Goal: Task Accomplishment & Management: Complete application form

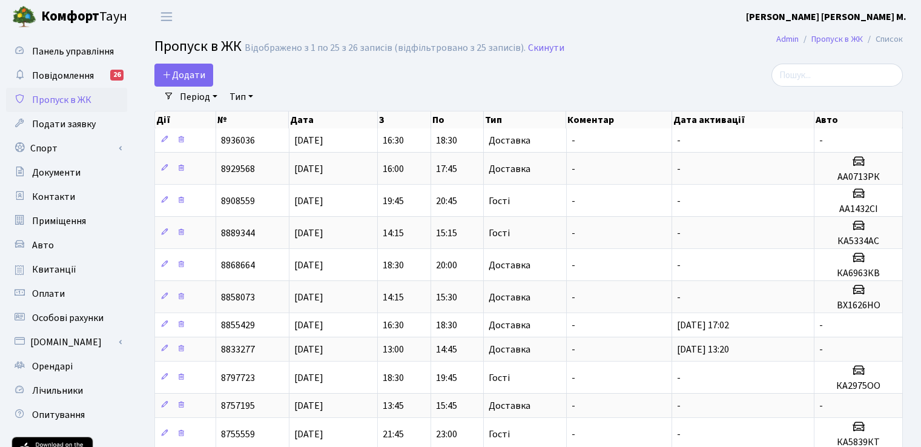
select select "25"
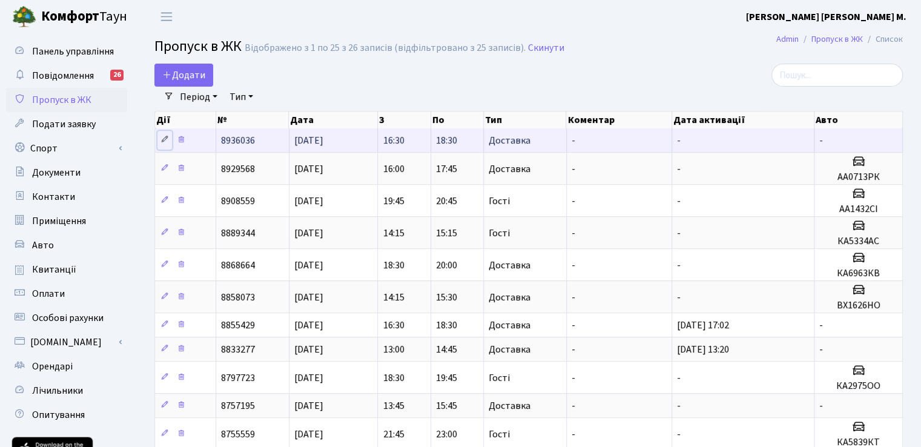
click at [159, 137] on link at bounding box center [164, 140] width 15 height 19
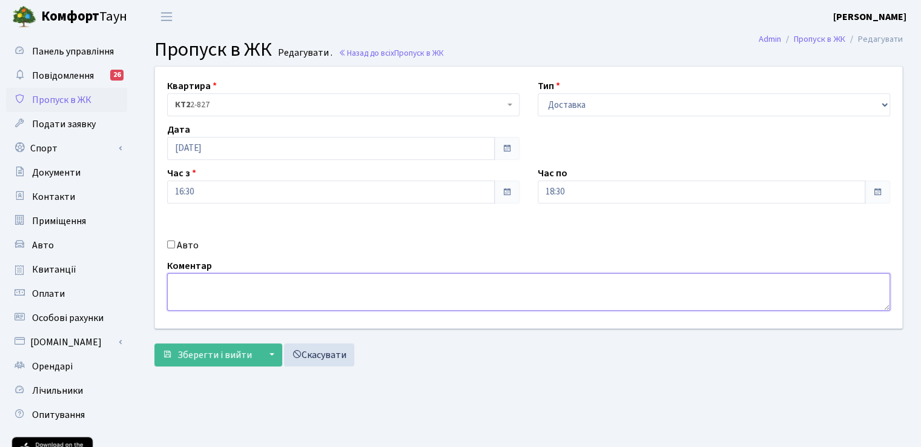
click at [348, 291] on textarea at bounding box center [528, 292] width 723 height 38
click at [187, 240] on div "Квартира <b>КТ2</b>&nbsp;&nbsp;&nbsp;2-827 КТ2 2-827 Тип - Доставка Таксі Гості…" at bounding box center [529, 198] width 766 height 262
click at [233, 225] on div "Квартира <b>КТ2</b>&nbsp;&nbsp;&nbsp;2-827 КТ2 2-827 Тип - Доставка Таксі Гості…" at bounding box center [529, 198] width 766 height 262
click at [185, 254] on div "Квартира <b>КТ2</b>&nbsp;&nbsp;&nbsp;2-827 КТ2 2-827 Тип - Доставка Таксі Гості…" at bounding box center [529, 198] width 766 height 262
click at [185, 245] on label "Авто" at bounding box center [188, 245] width 22 height 15
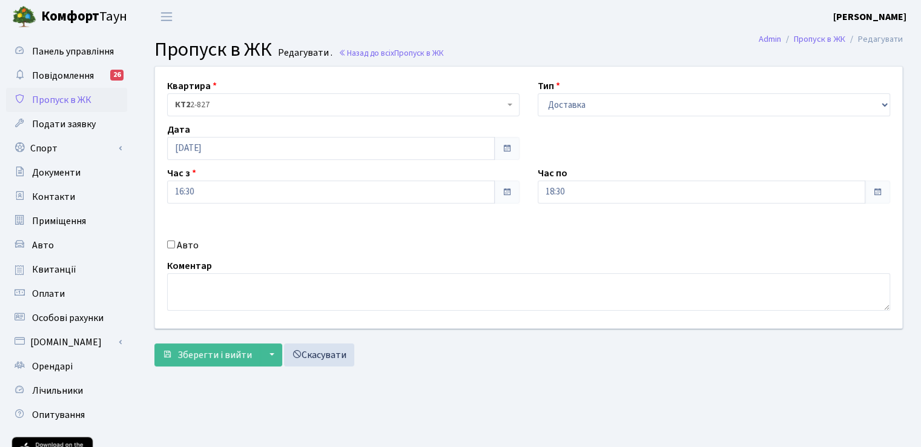
click at [175, 245] on input "Авто" at bounding box center [171, 244] width 8 height 8
checkbox input "true"
click at [606, 240] on input "text" at bounding box center [714, 234] width 352 height 23
type input "A"
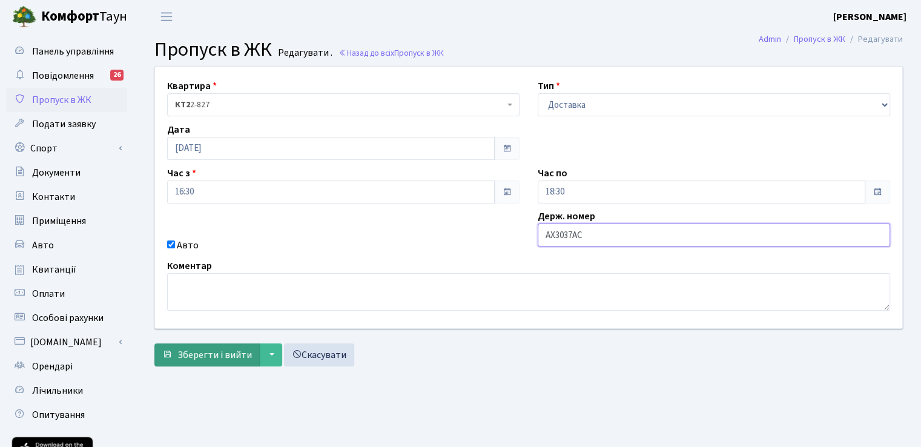
type input "АХ3037АС"
click at [171, 358] on span "submit" at bounding box center [167, 354] width 10 height 10
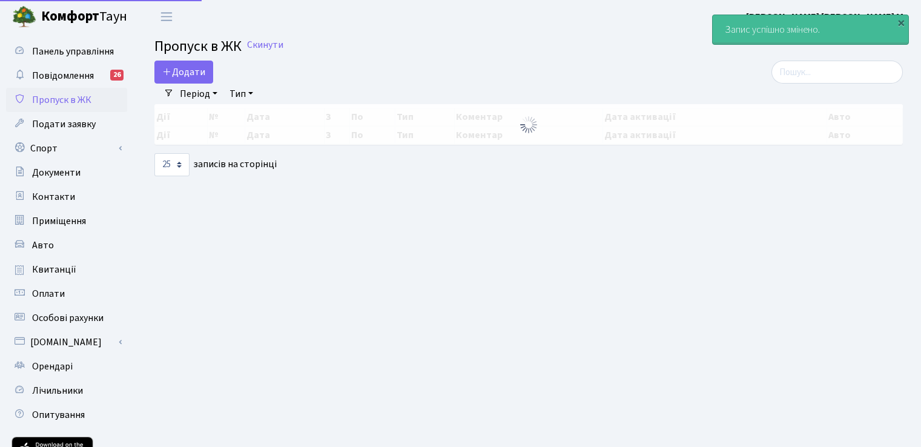
select select "25"
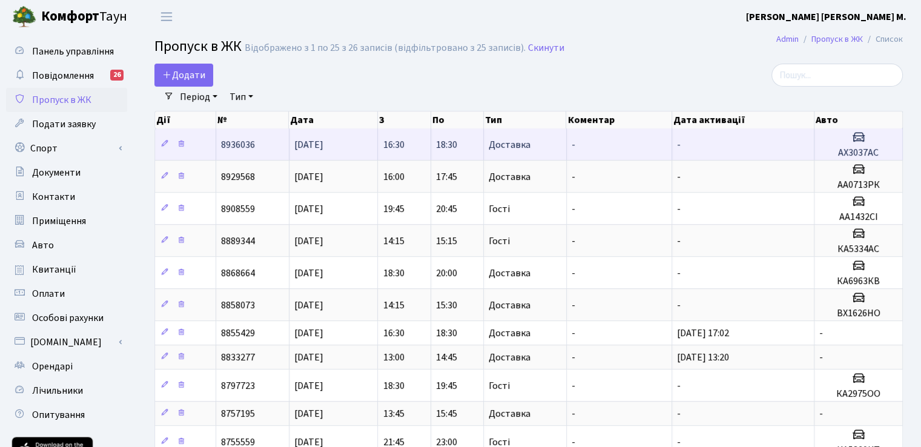
click at [457, 138] on span "18:30" at bounding box center [446, 144] width 21 height 13
